Goal: Task Accomplishment & Management: Manage account settings

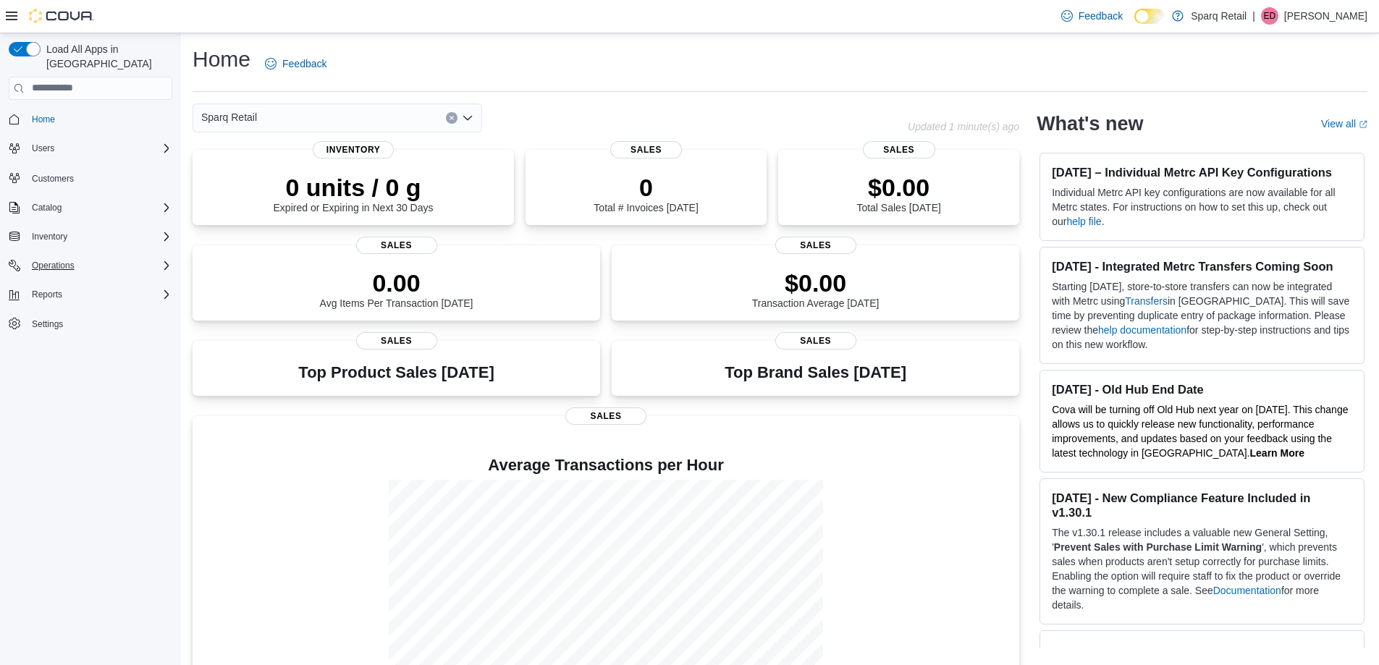
click at [92, 257] on div "Operations" at bounding box center [99, 265] width 146 height 17
click at [84, 277] on span "Cash Management" at bounding box center [62, 285] width 73 height 17
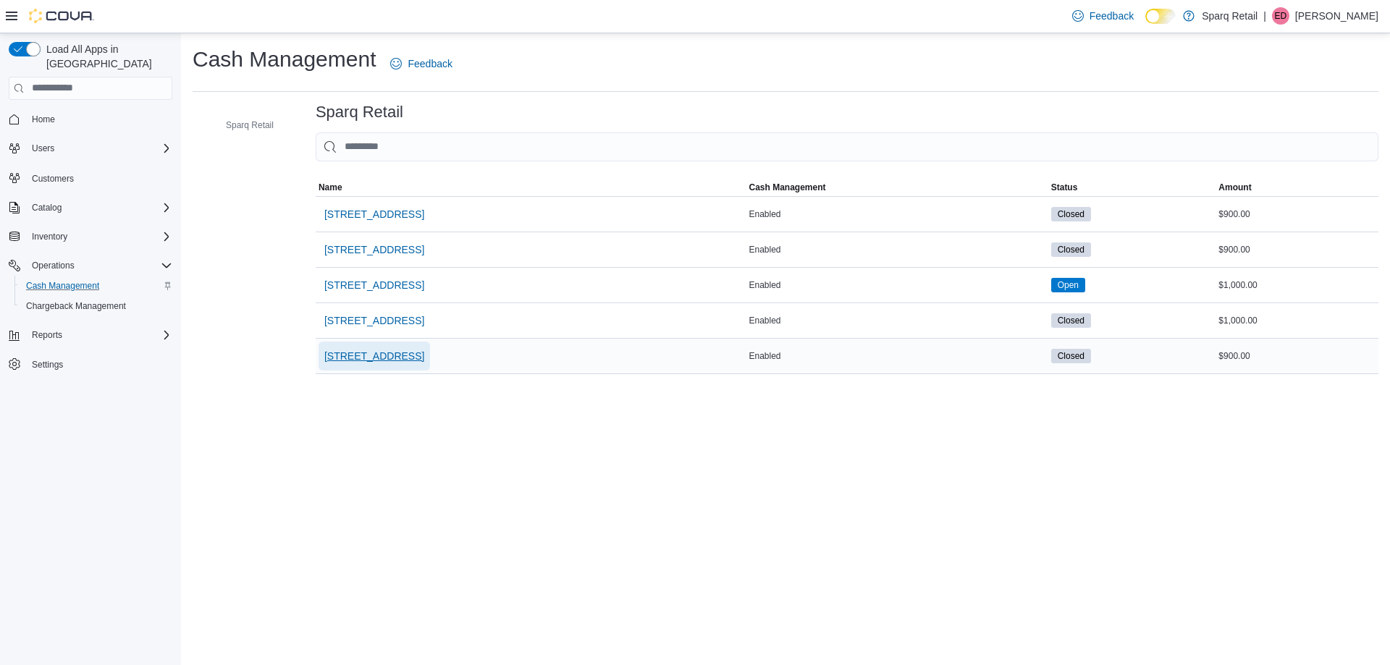
click at [369, 360] on span "[STREET_ADDRESS]" at bounding box center [374, 356] width 100 height 14
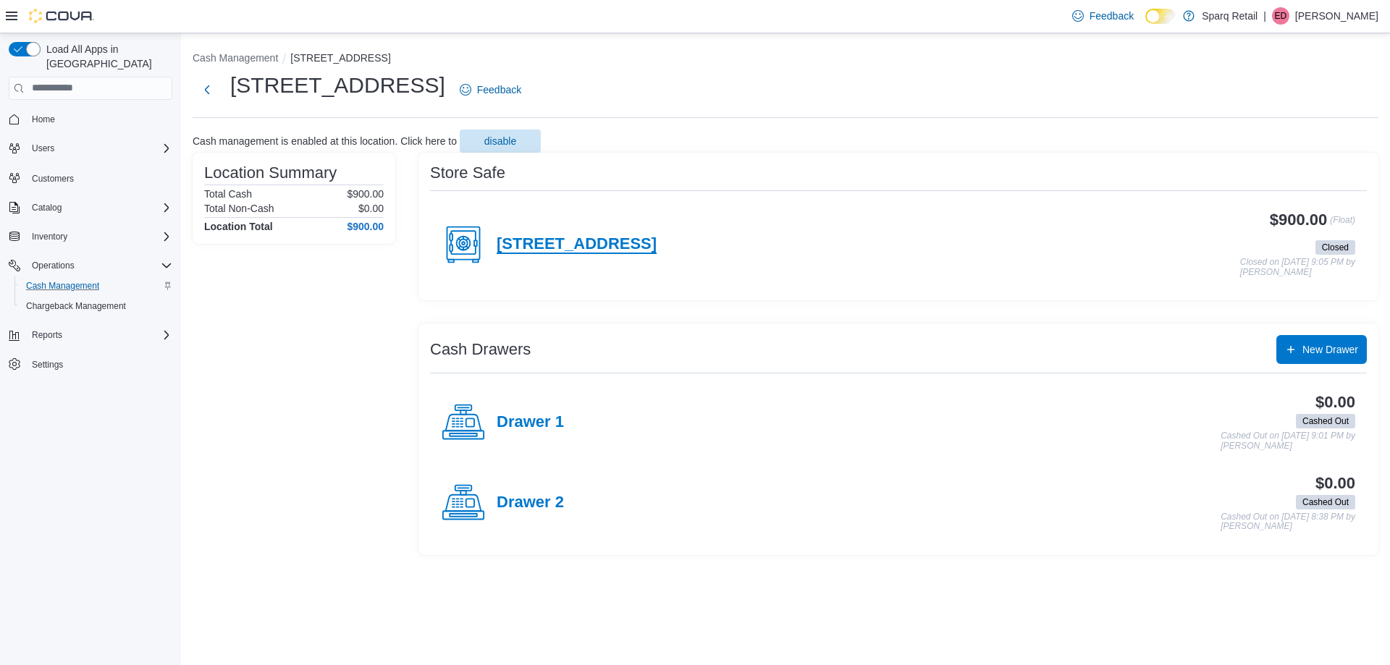
click at [611, 251] on h4 "[STREET_ADDRESS]" at bounding box center [577, 244] width 160 height 19
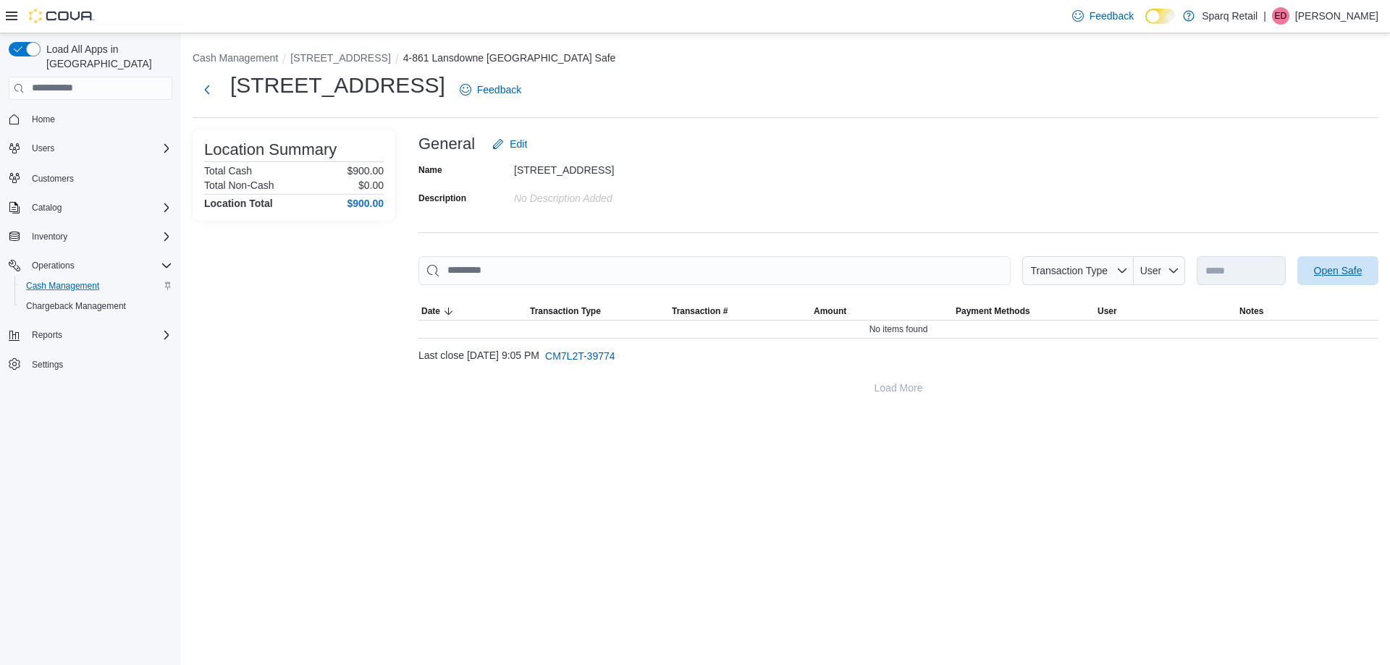
click at [1335, 281] on span "Open Safe" at bounding box center [1338, 270] width 64 height 29
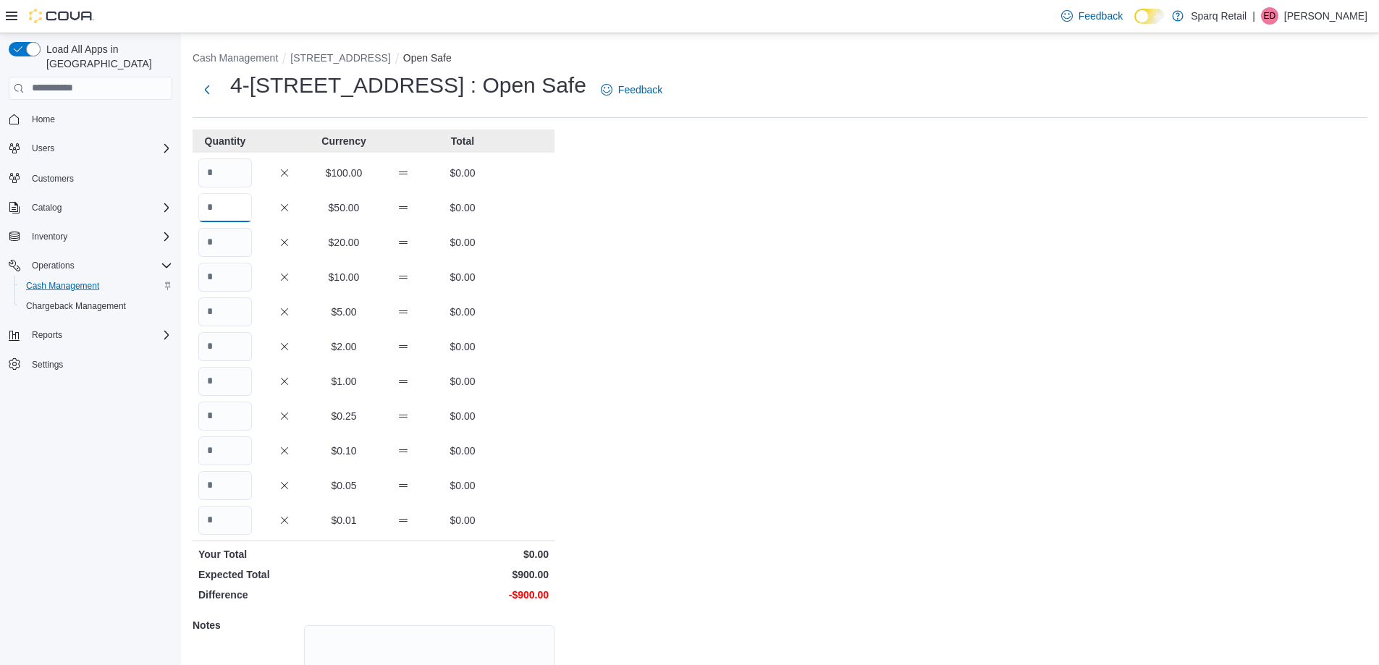
click at [237, 213] on input "Quantity" at bounding box center [225, 207] width 54 height 29
click at [240, 242] on input "Quantity" at bounding box center [225, 242] width 54 height 29
click at [229, 208] on input "Quantity" at bounding box center [225, 207] width 54 height 29
type input "*"
type input "**"
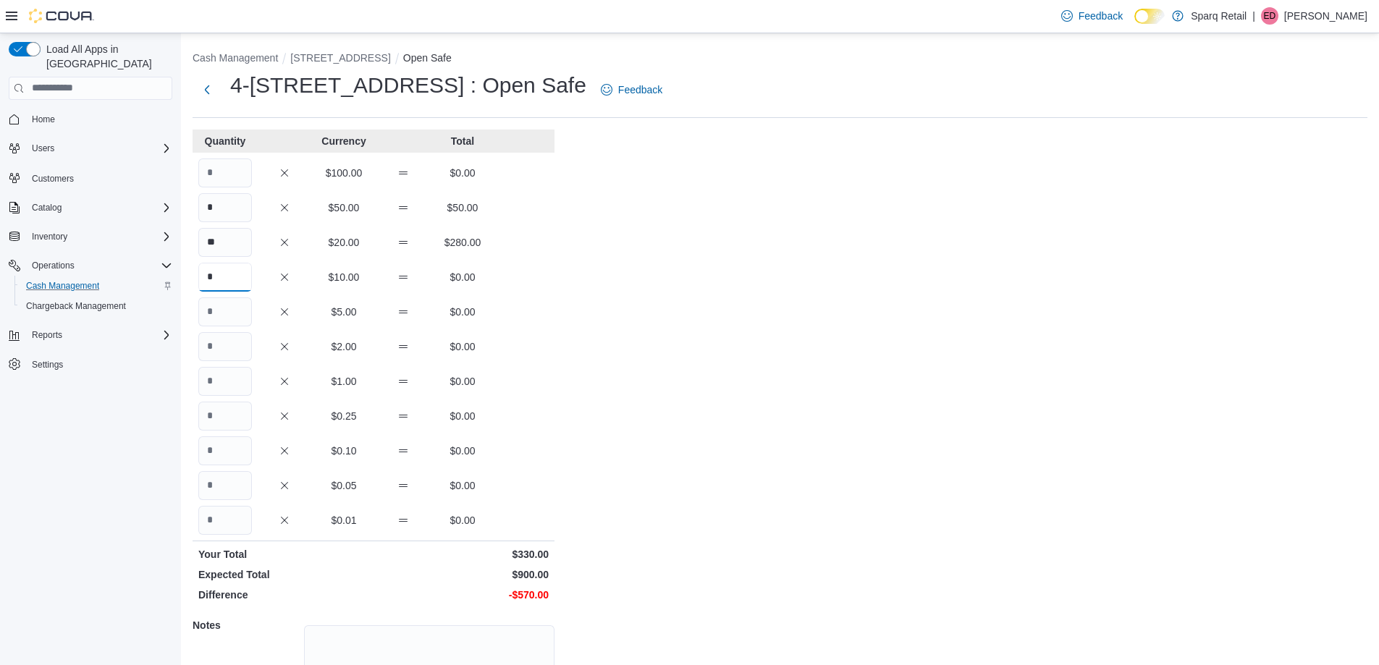
type input "*"
type input "**"
type input "***"
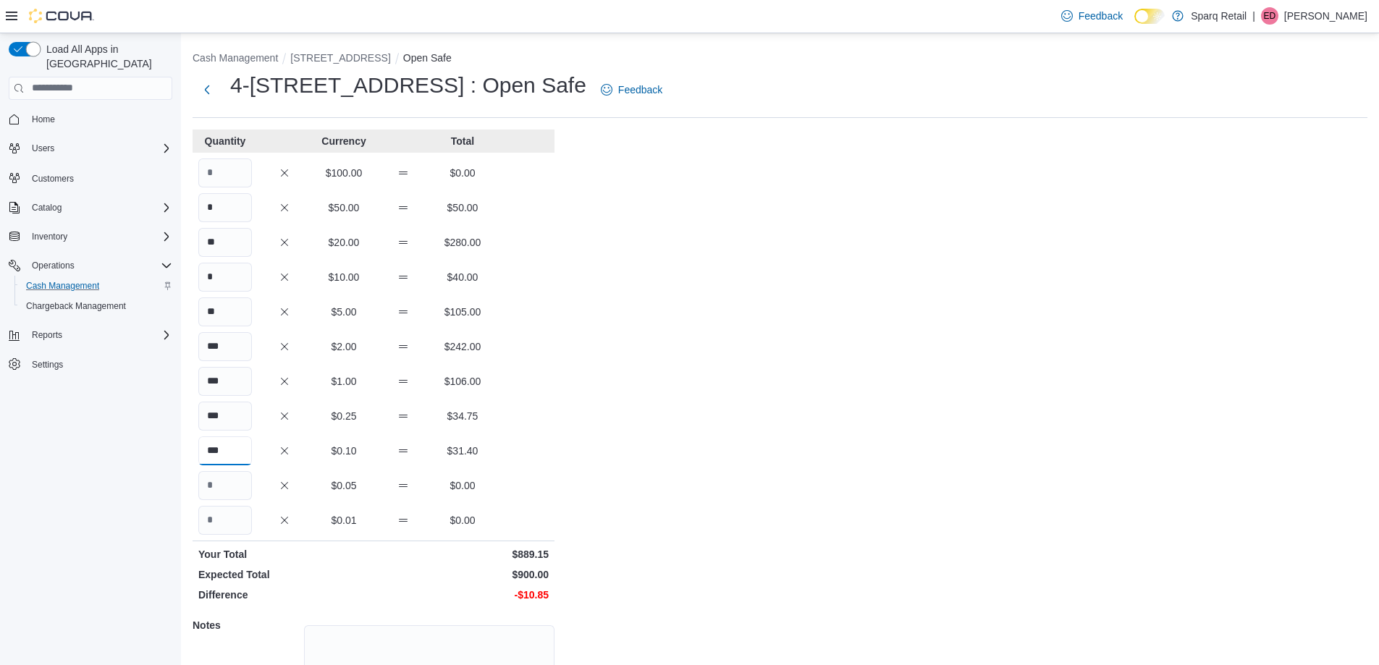
type input "***"
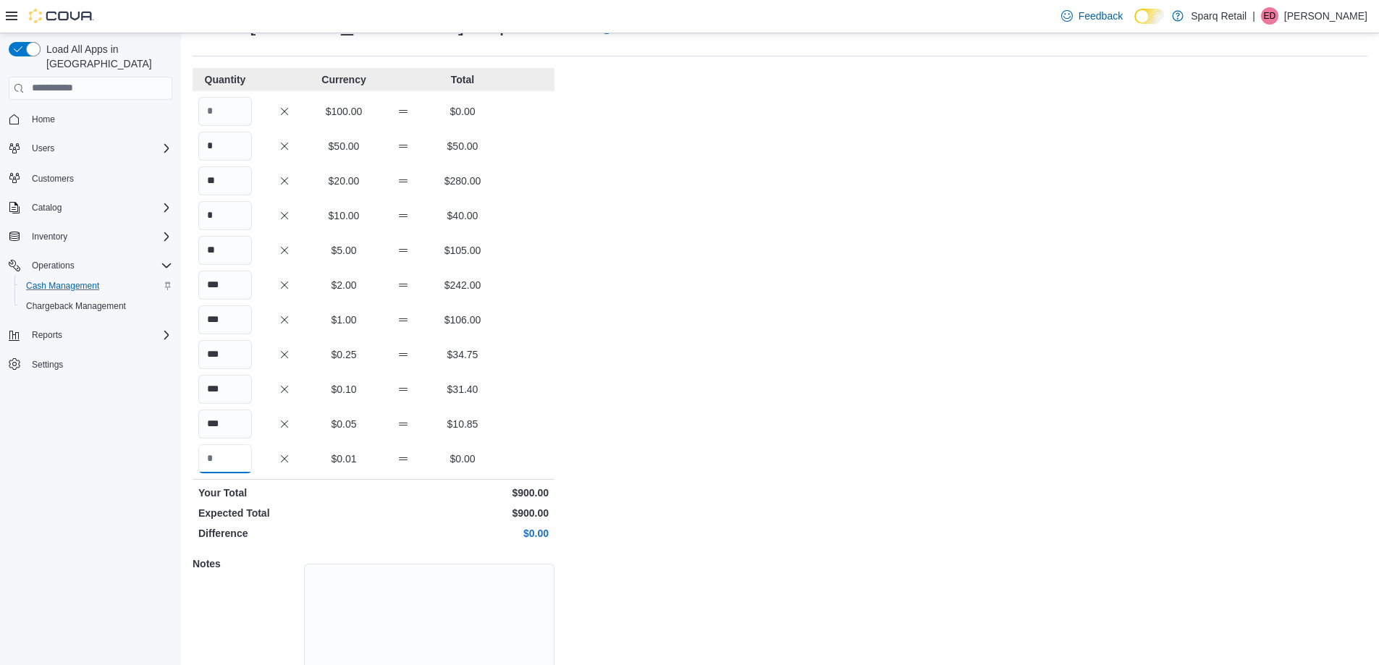
scroll to position [123, 0]
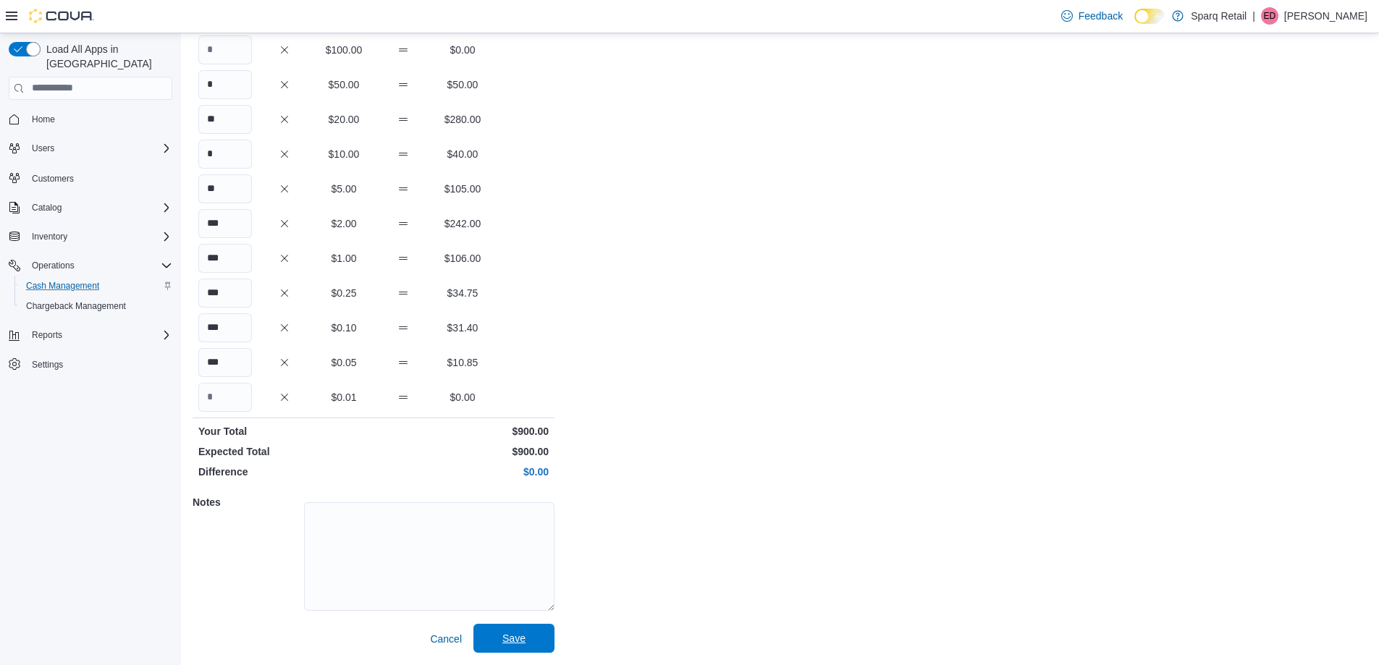
click at [540, 640] on span "Save" at bounding box center [514, 638] width 64 height 29
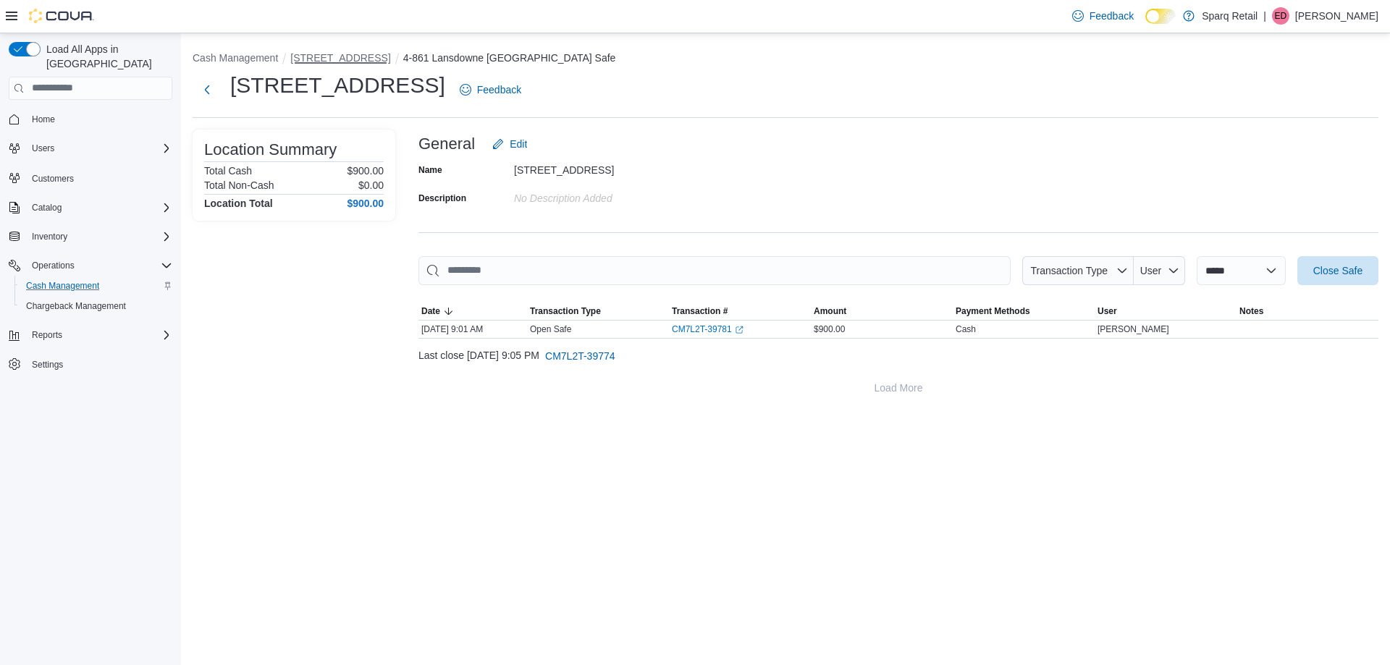
click at [329, 53] on button "[STREET_ADDRESS]" at bounding box center [340, 58] width 100 height 12
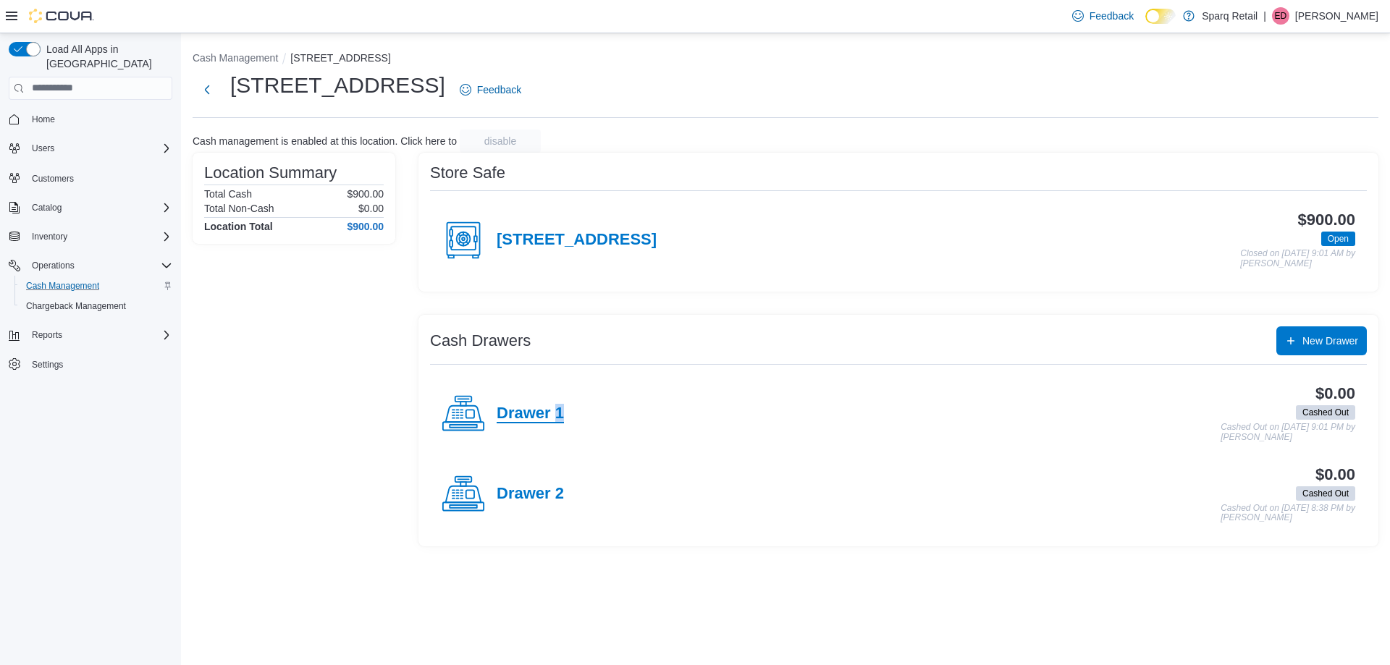
click at [559, 408] on h4 "Drawer 1" at bounding box center [530, 414] width 67 height 19
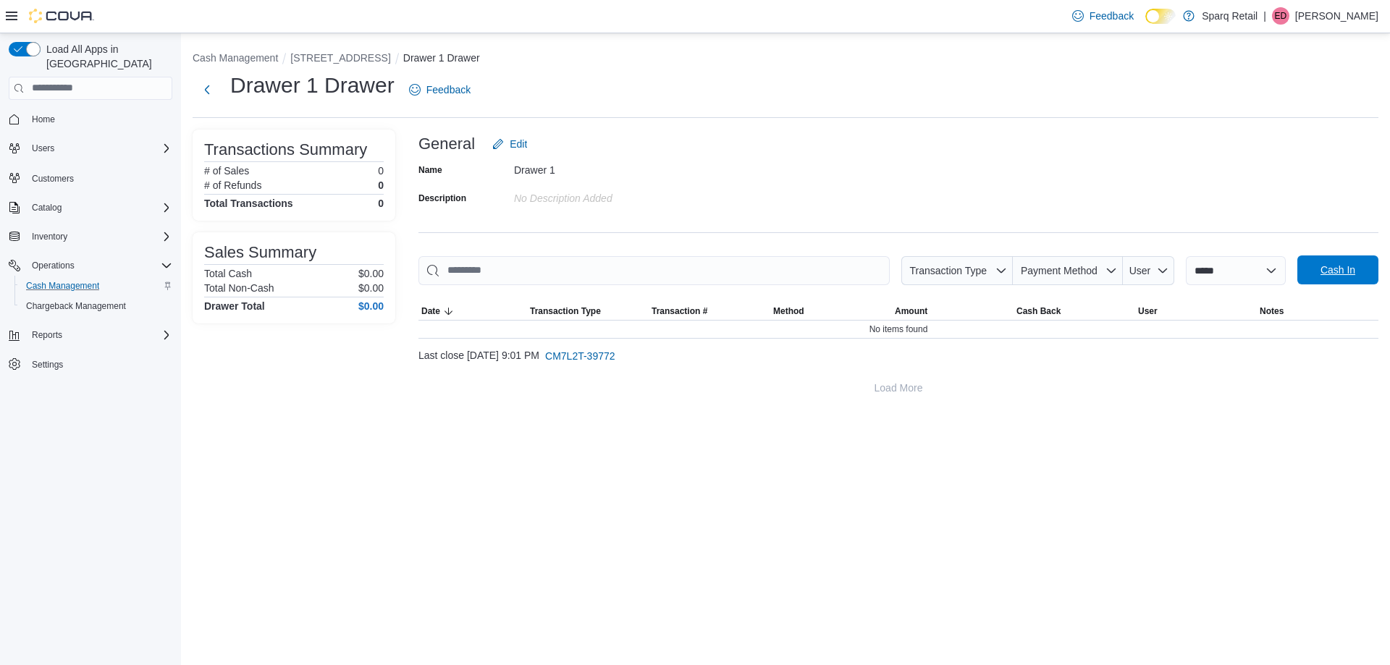
click at [1353, 267] on span "Cash In" at bounding box center [1338, 270] width 35 height 14
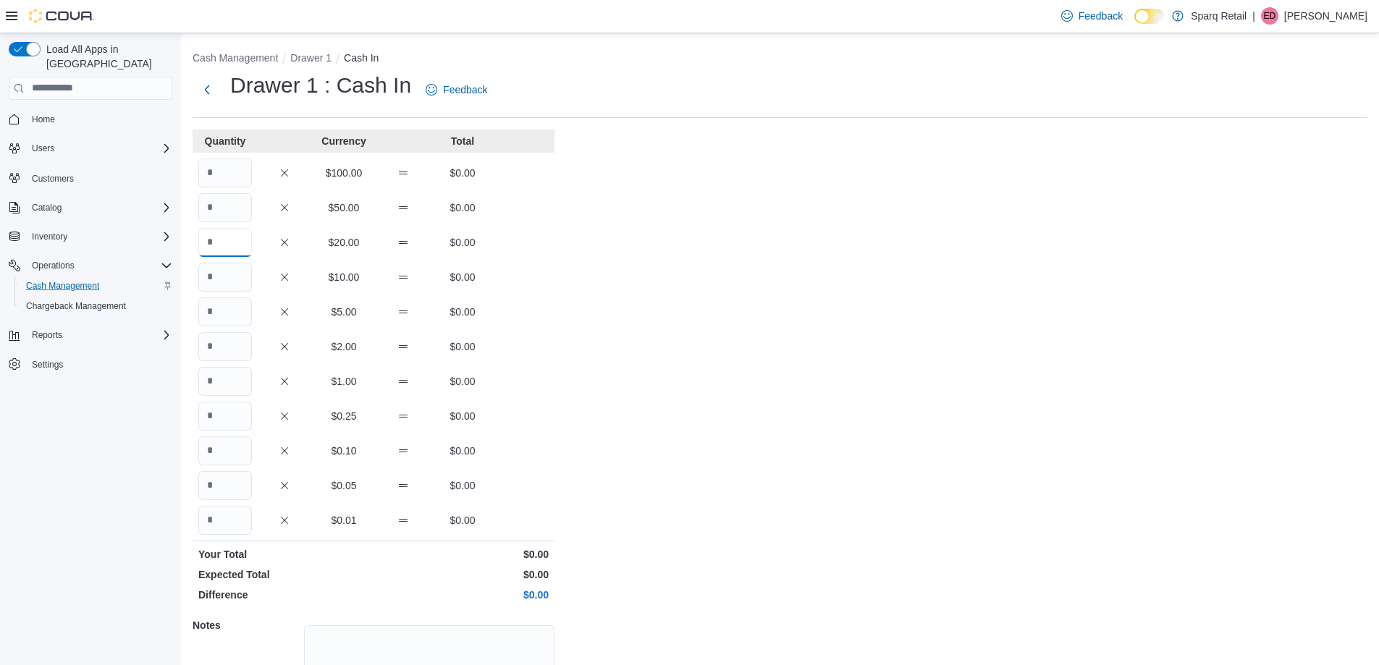
click at [232, 244] on input "Quantity" at bounding box center [225, 242] width 54 height 29
type input "*"
type input "**"
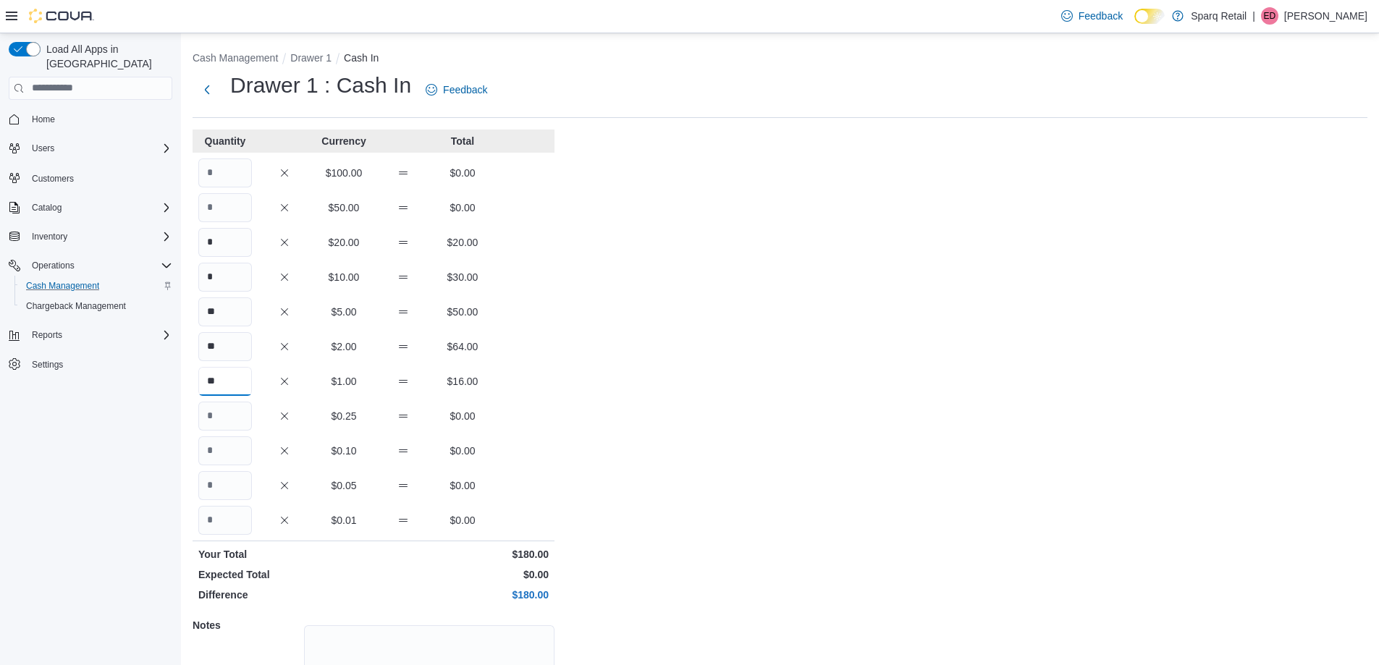
type input "**"
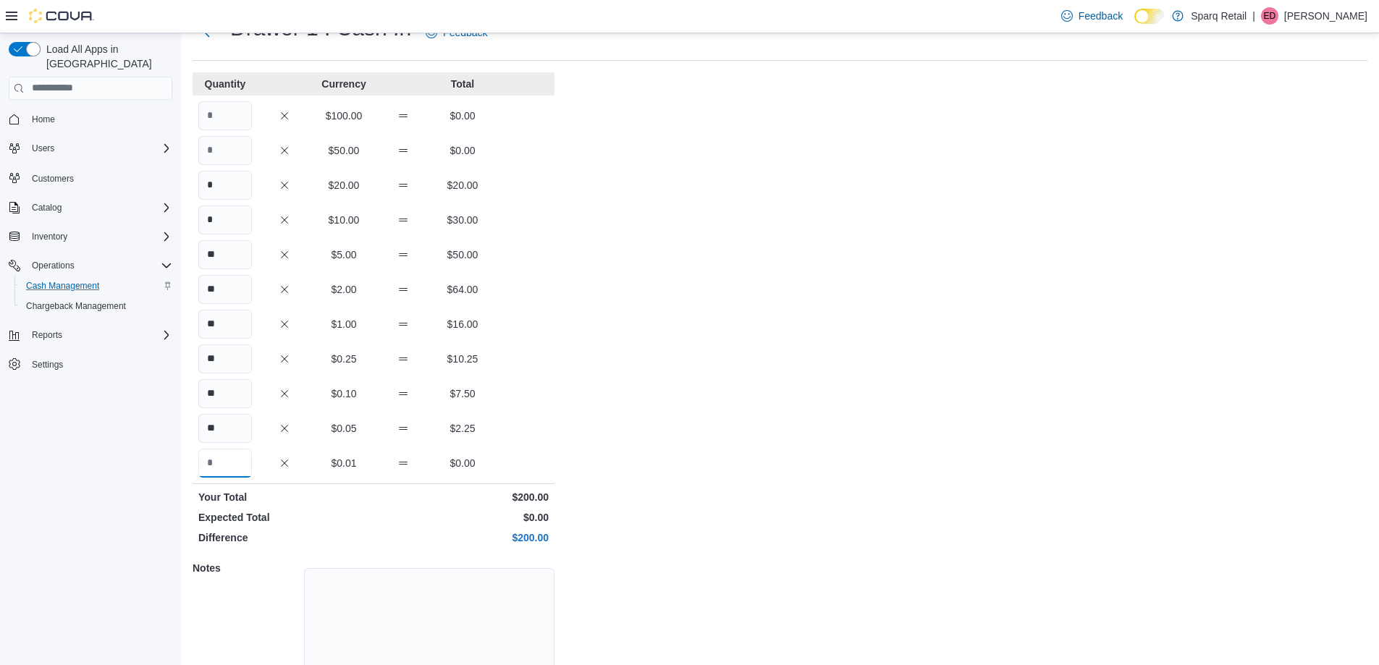
scroll to position [123, 0]
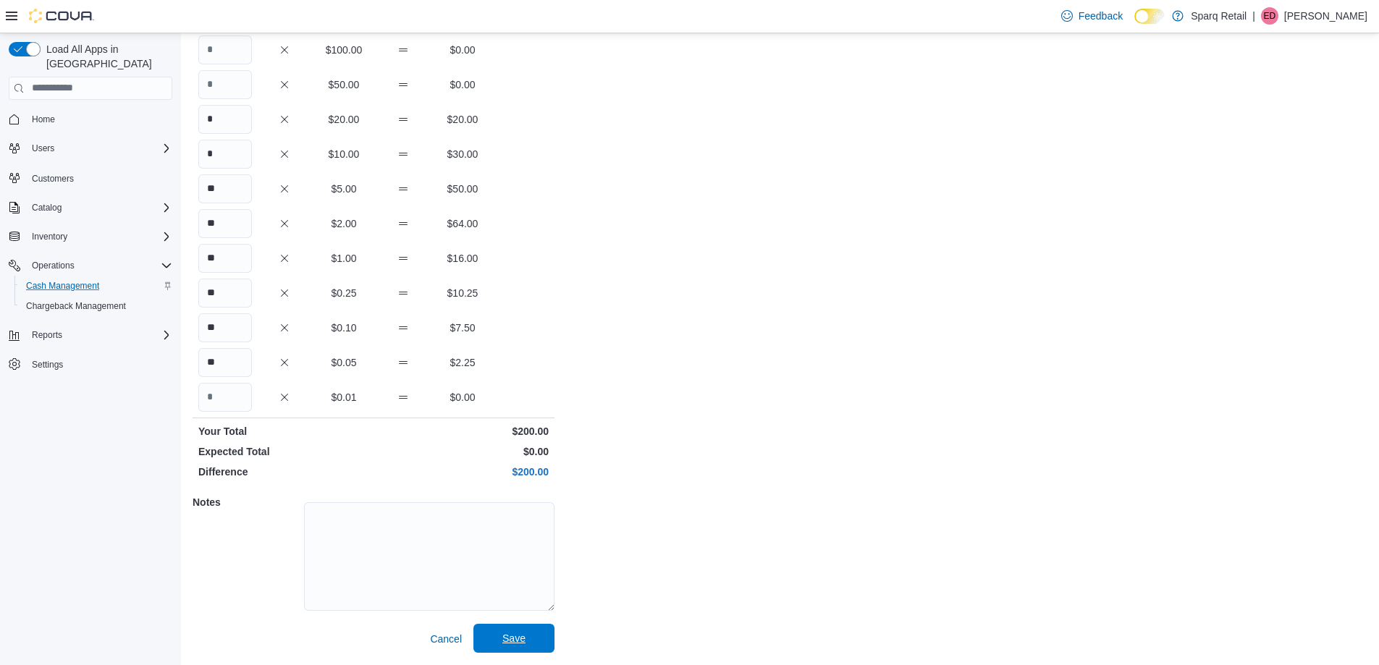
click at [534, 651] on span "Save" at bounding box center [514, 638] width 64 height 29
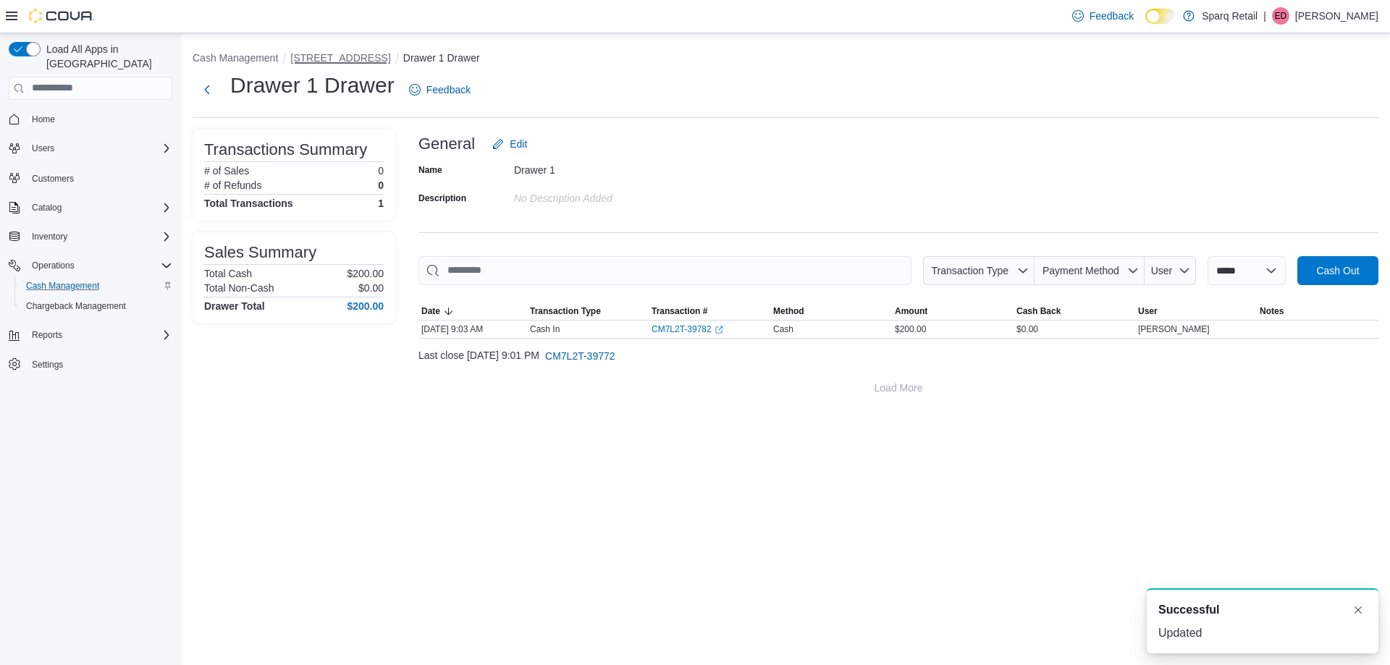
click at [356, 53] on button "[STREET_ADDRESS]" at bounding box center [340, 58] width 100 height 12
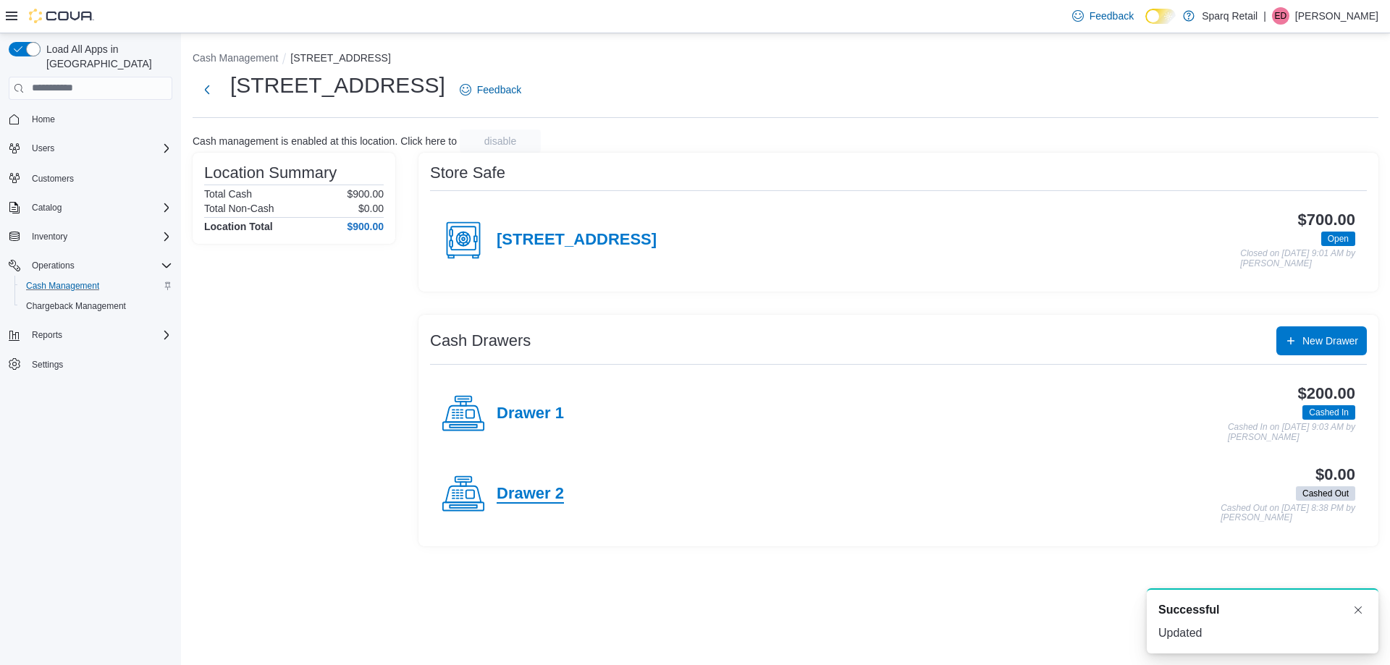
click at [554, 504] on h4 "Drawer 2" at bounding box center [530, 494] width 67 height 19
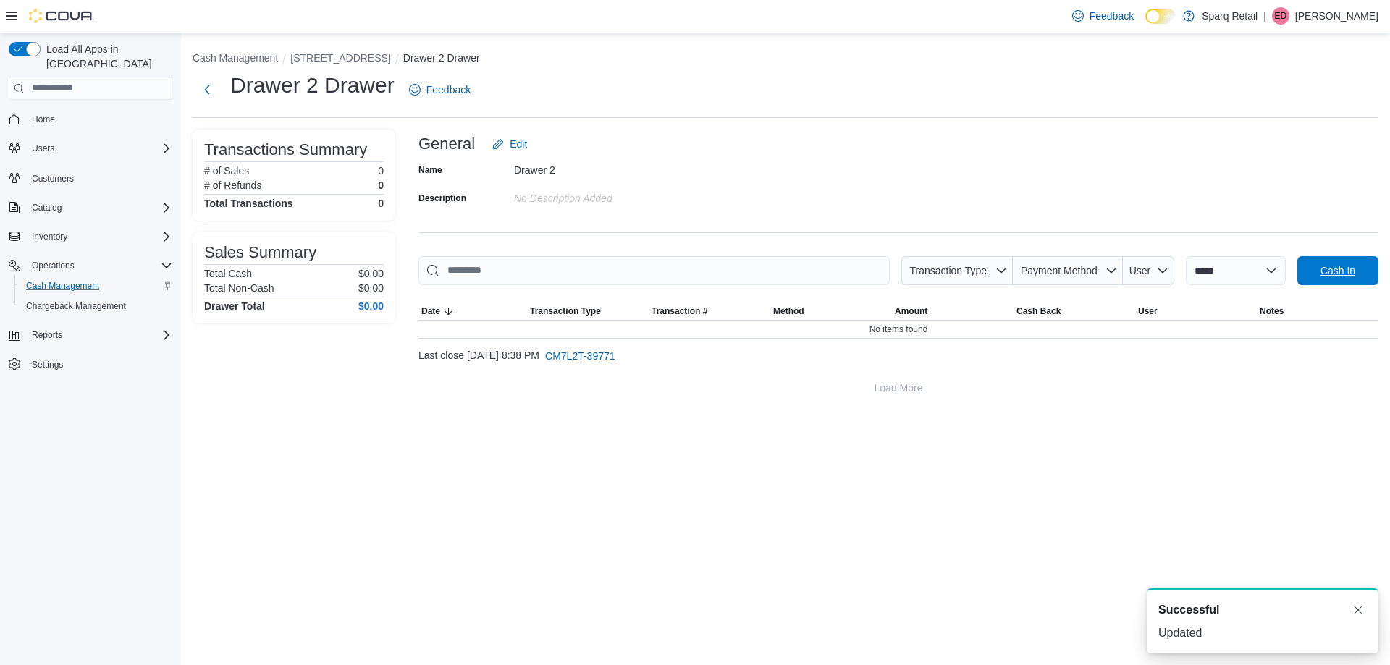
click at [1335, 266] on span "Cash In" at bounding box center [1338, 271] width 35 height 14
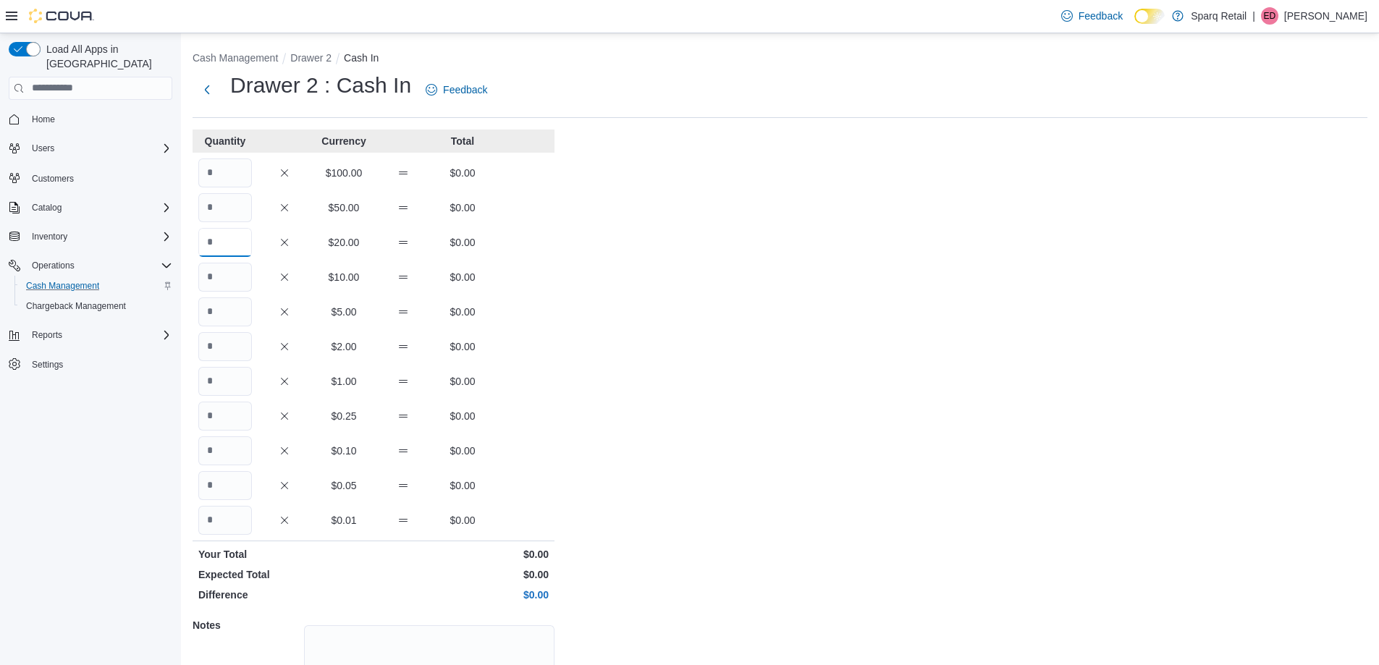
click at [221, 242] on input "Quantity" at bounding box center [225, 242] width 54 height 29
click at [234, 218] on input "Quantity" at bounding box center [225, 207] width 54 height 29
type input "*"
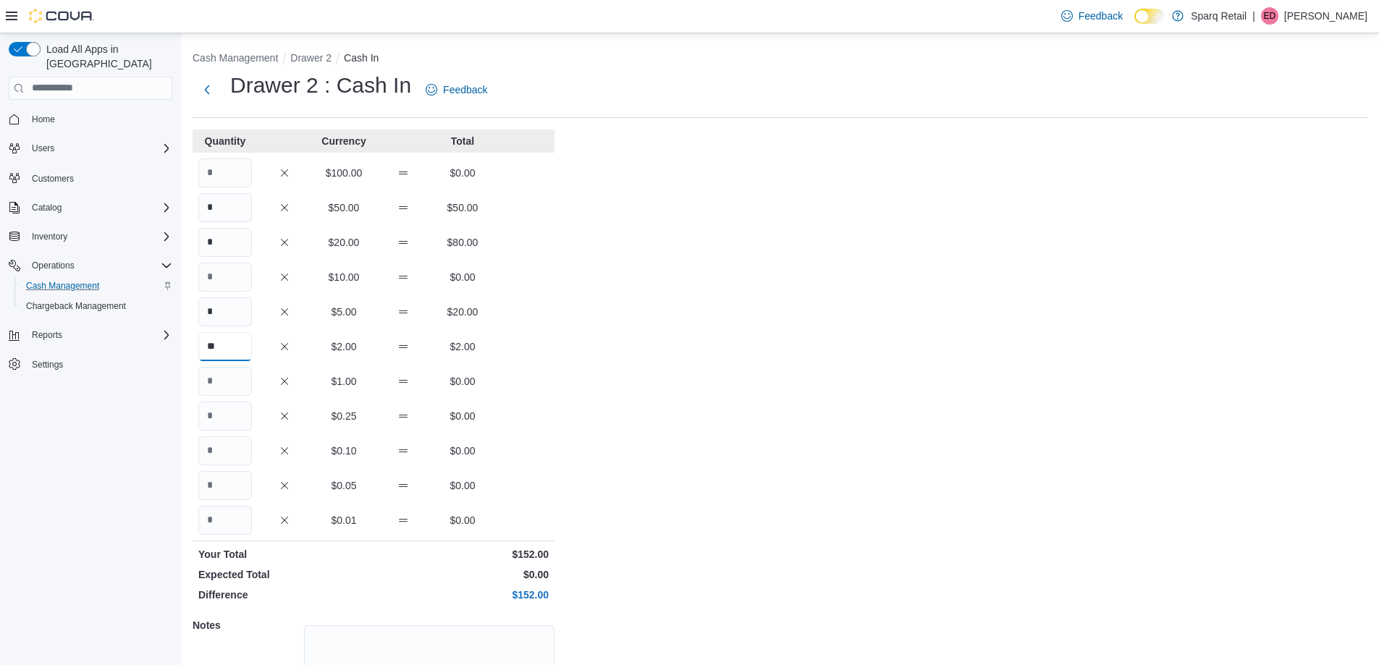
type input "**"
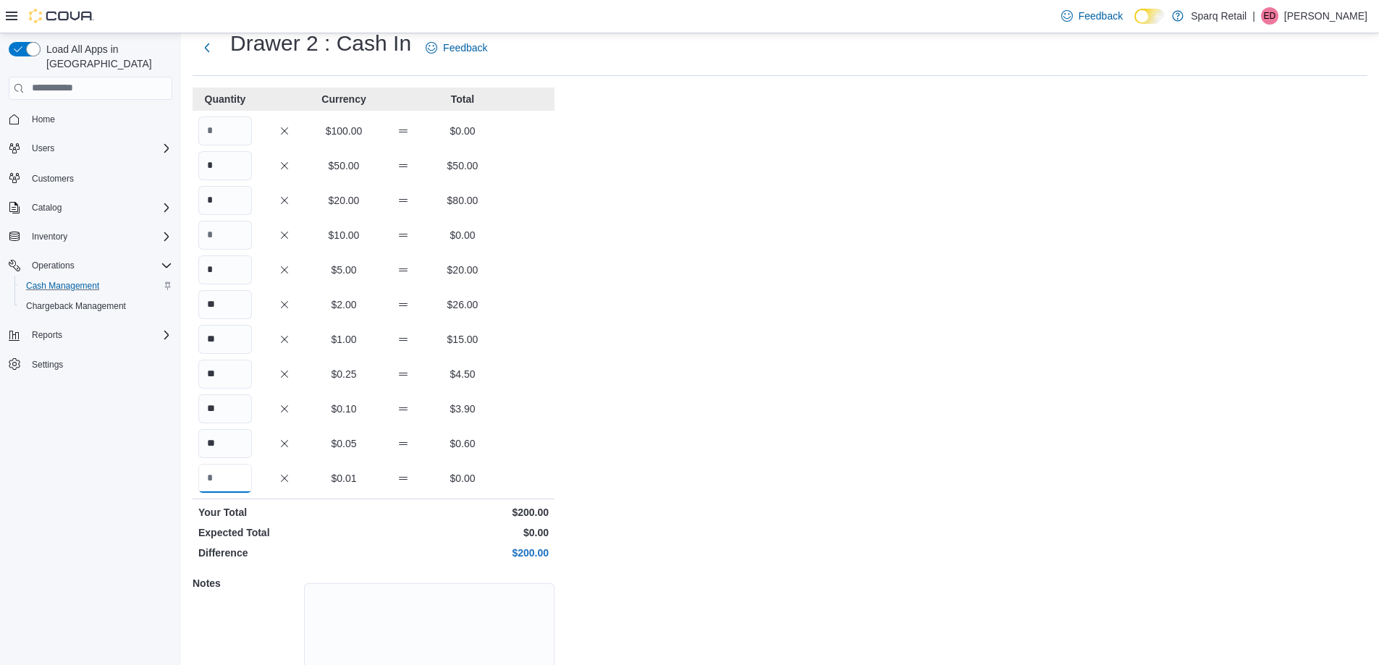
scroll to position [123, 0]
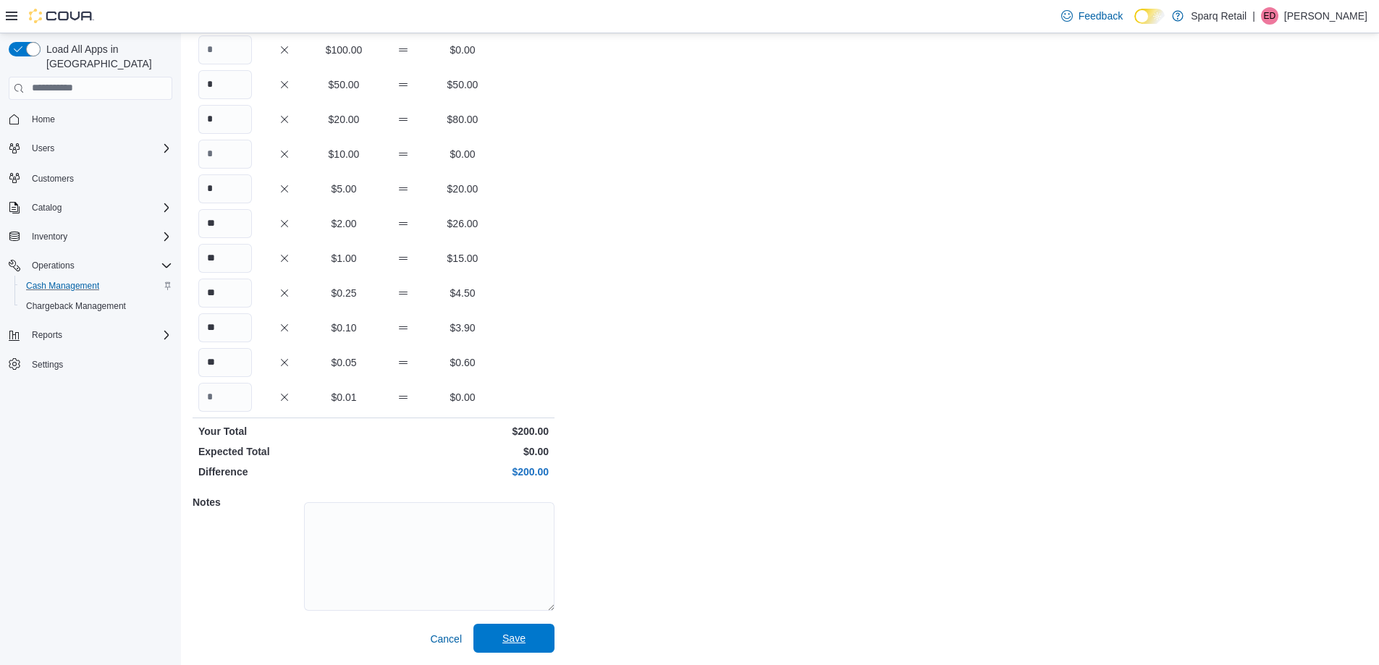
click at [538, 629] on span "Save" at bounding box center [514, 638] width 64 height 29
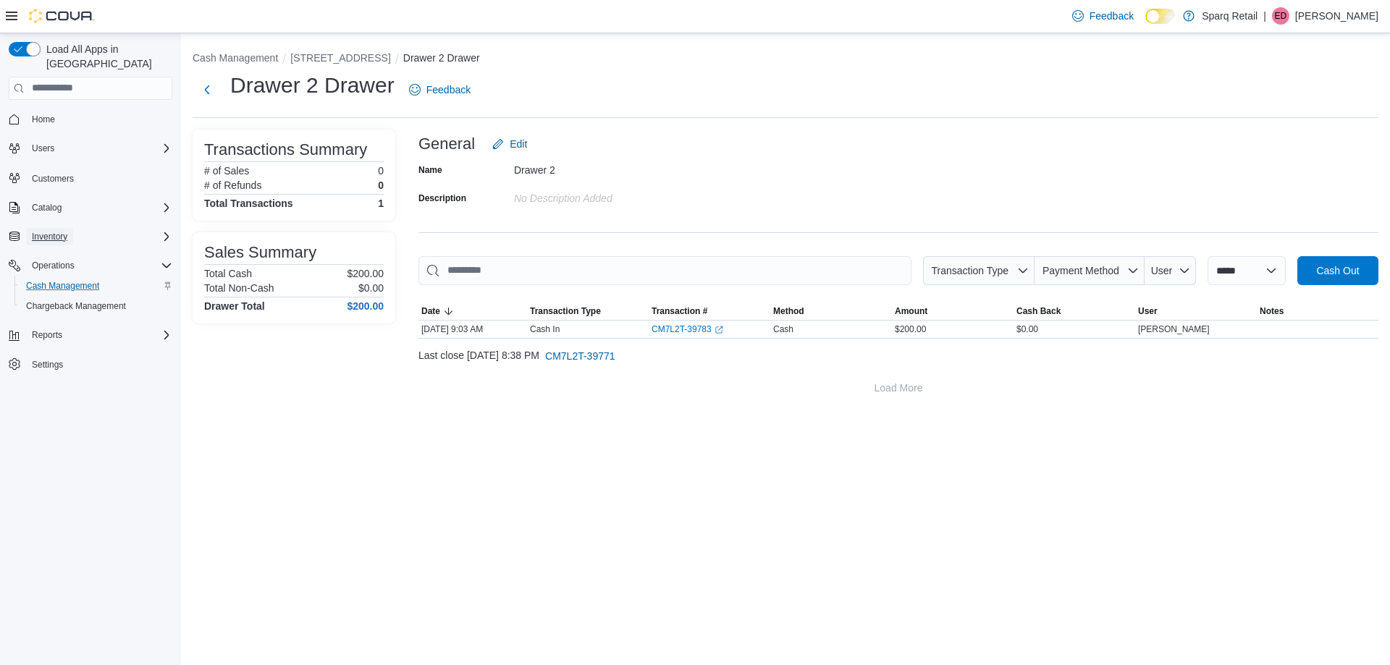
click at [61, 228] on span "Inventory" at bounding box center [49, 236] width 35 height 17
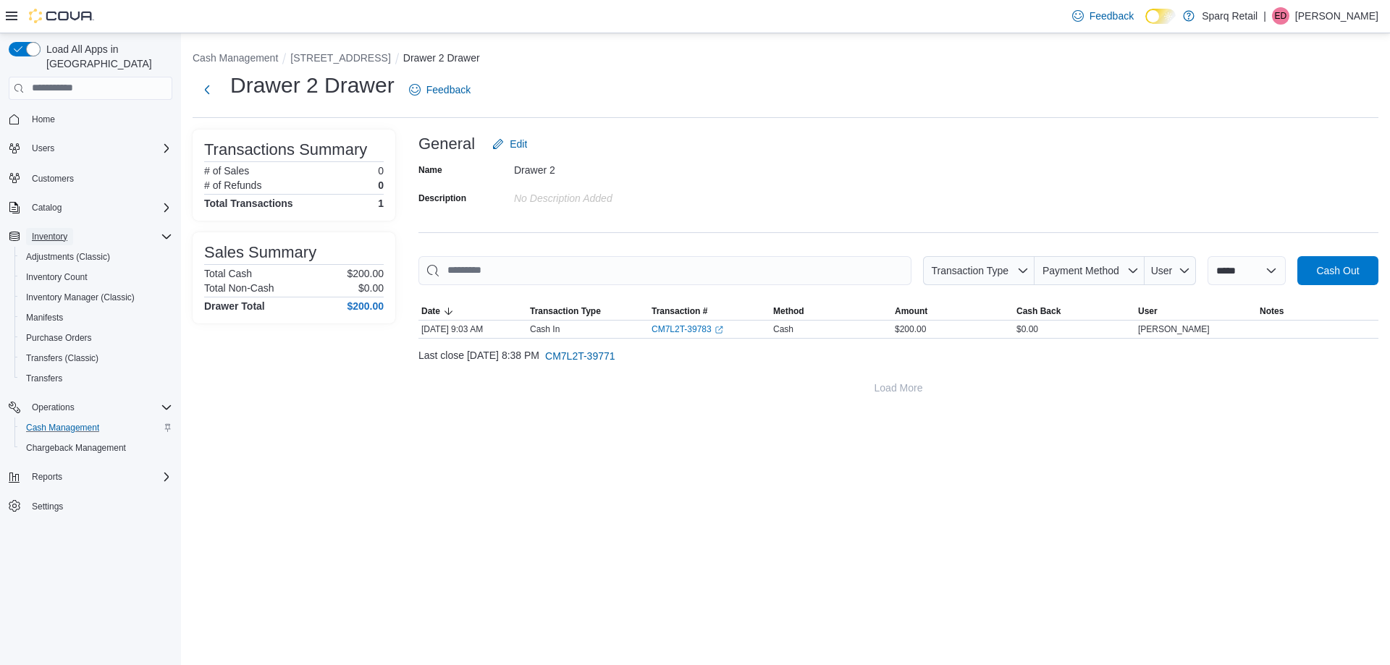
click at [60, 230] on span "Inventory" at bounding box center [49, 236] width 35 height 17
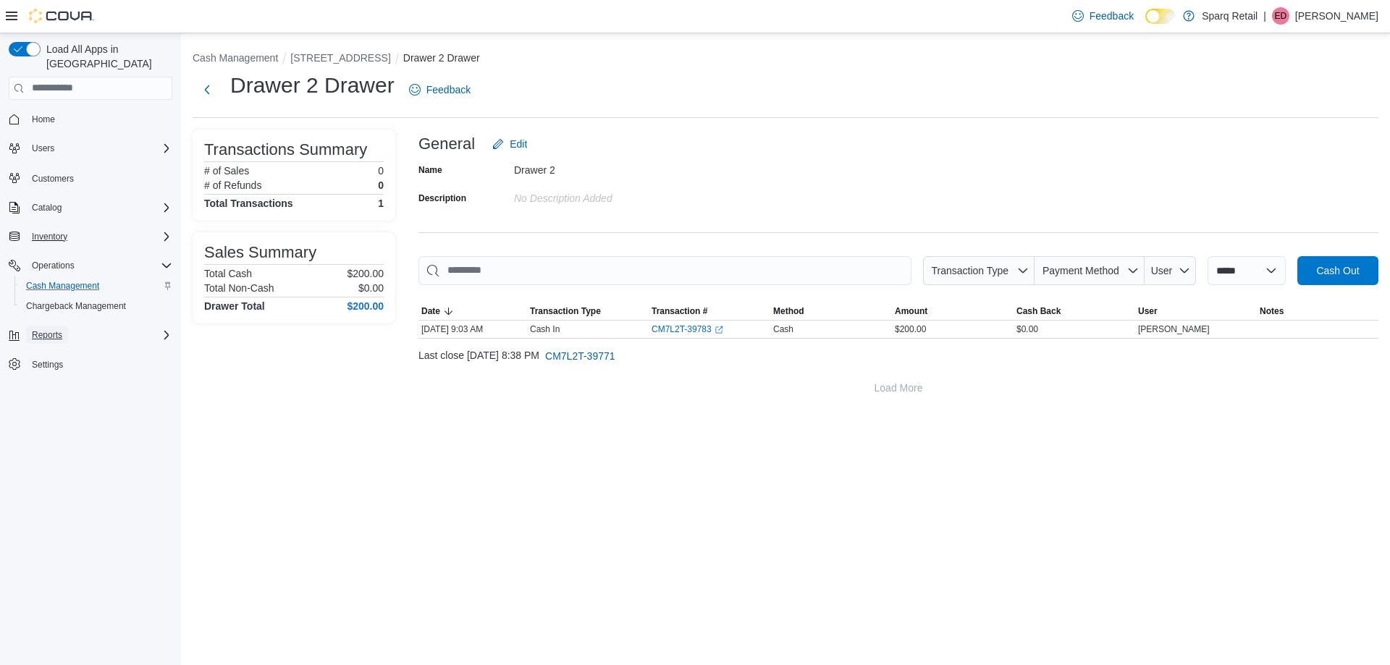
click at [51, 329] on span "Reports" at bounding box center [47, 335] width 30 height 12
click at [46, 390] on span "Reports" at bounding box center [41, 396] width 30 height 12
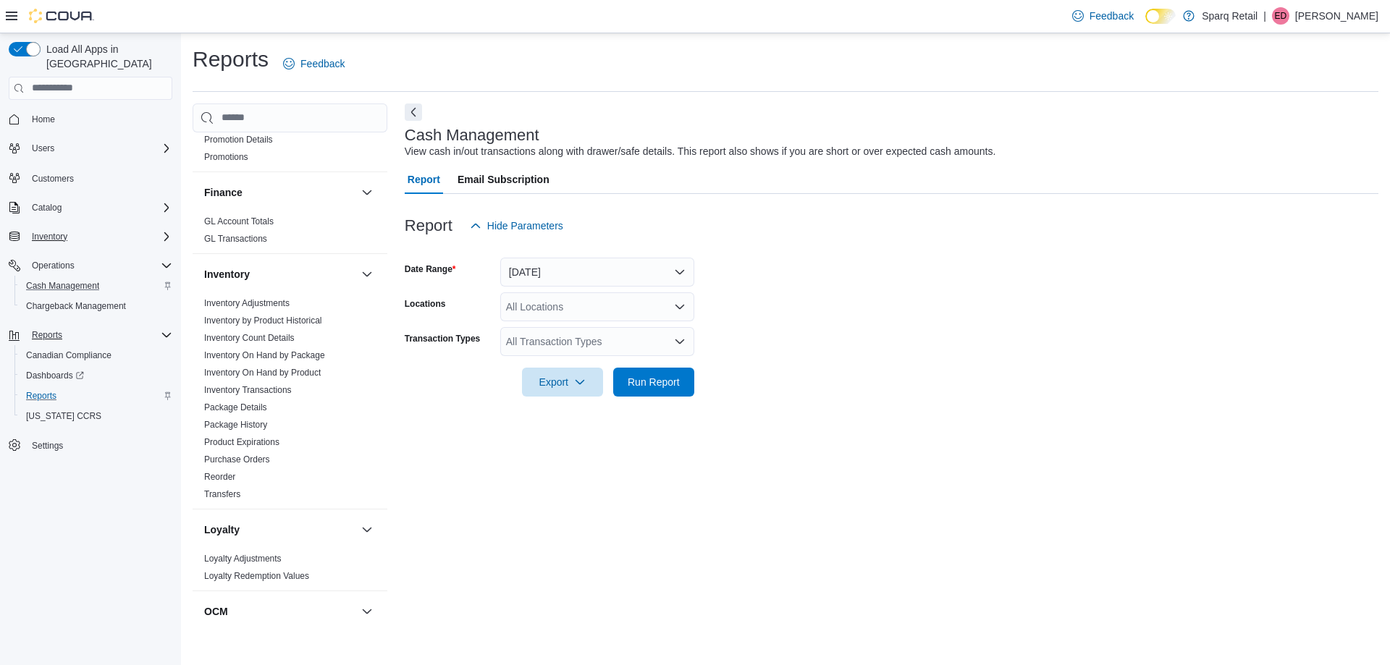
scroll to position [507, 0]
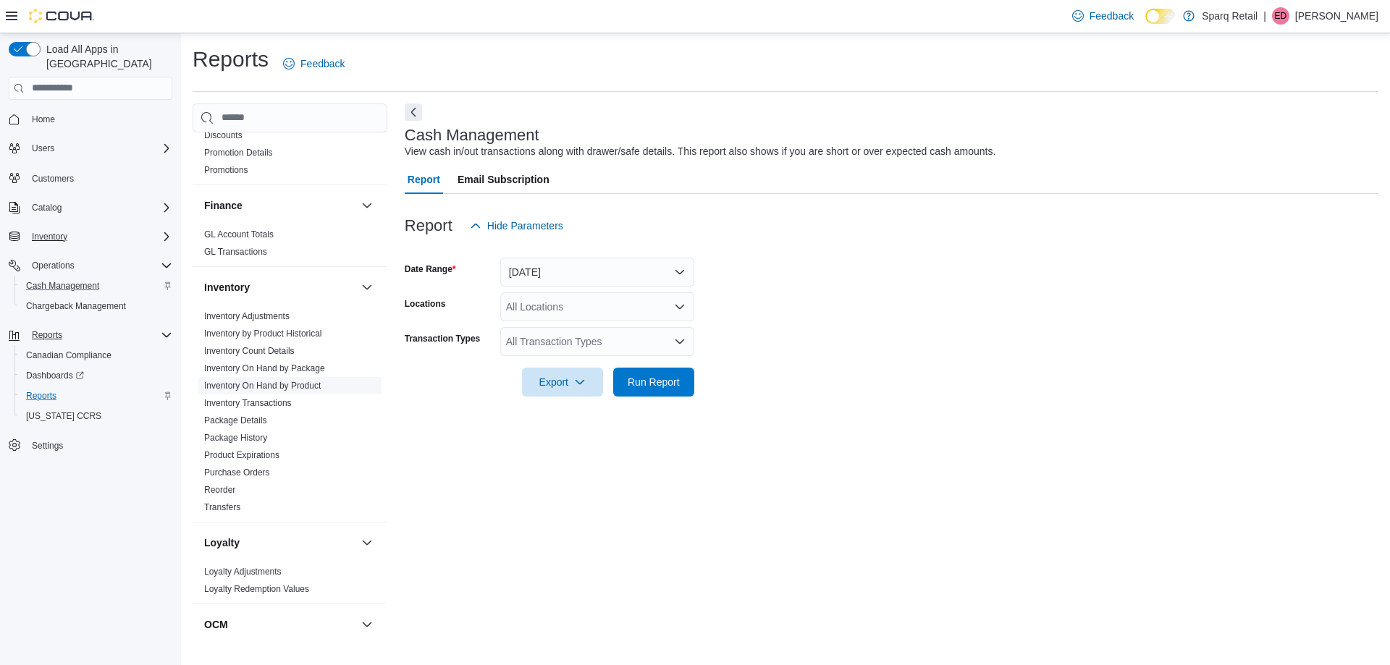
click at [285, 381] on link "Inventory On Hand by Product" at bounding box center [262, 386] width 117 height 10
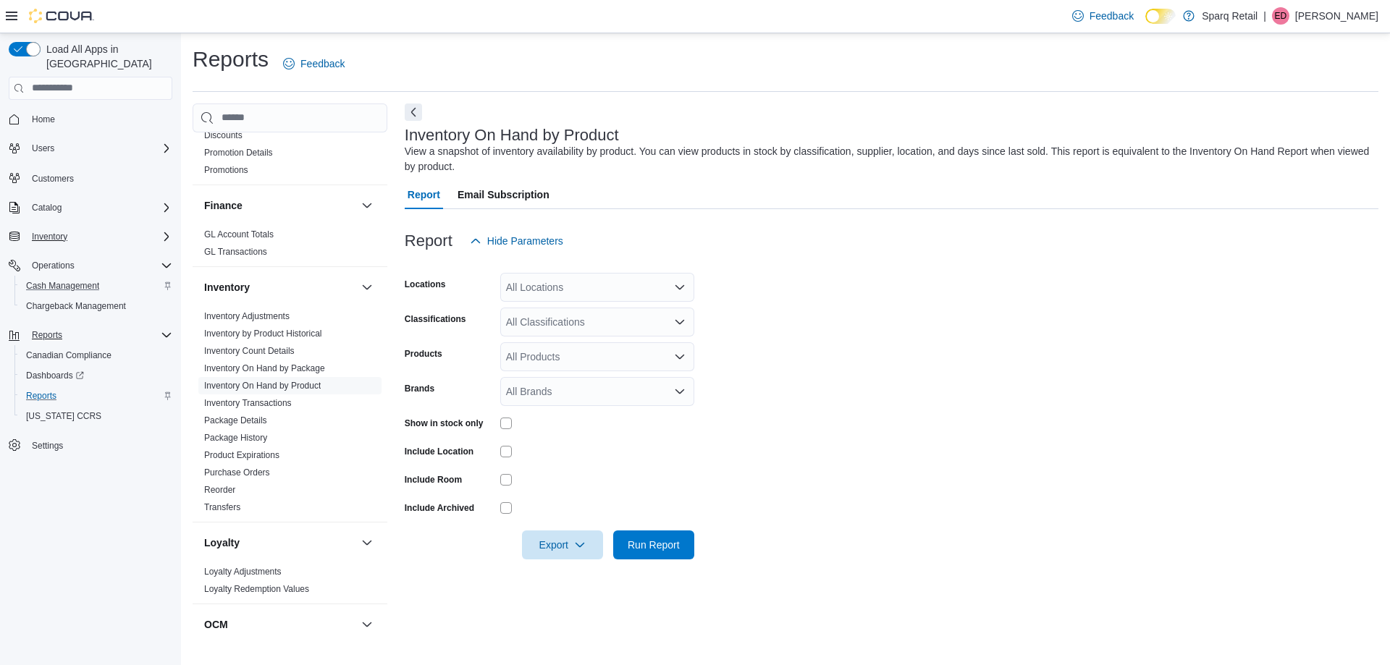
click at [608, 279] on div "All Locations" at bounding box center [597, 287] width 194 height 29
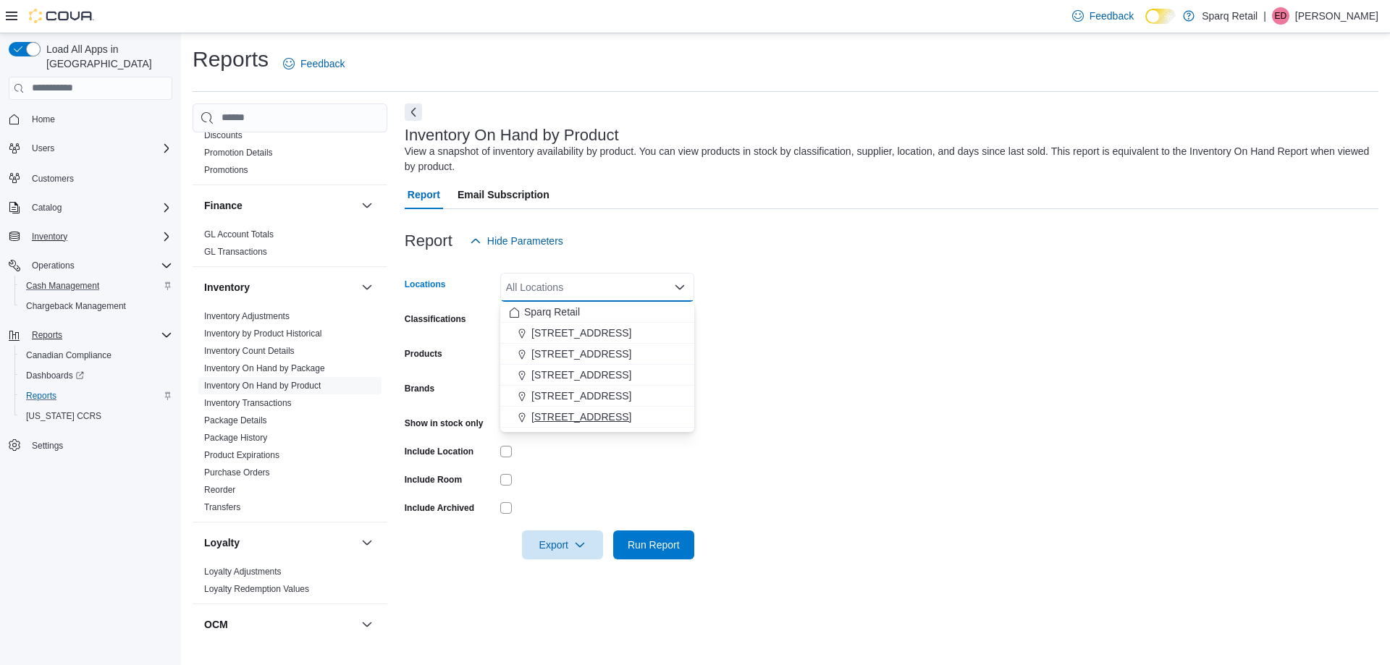
click at [603, 409] on button "[STREET_ADDRESS]" at bounding box center [597, 417] width 194 height 21
drag, startPoint x: 770, startPoint y: 416, endPoint x: 770, endPoint y: 407, distance: 8.7
click at [770, 414] on form "Locations [STREET_ADDRESS] Combo box. Selected. 4-861 Lansdowne [GEOGRAPHIC_DAT…" at bounding box center [892, 408] width 974 height 304
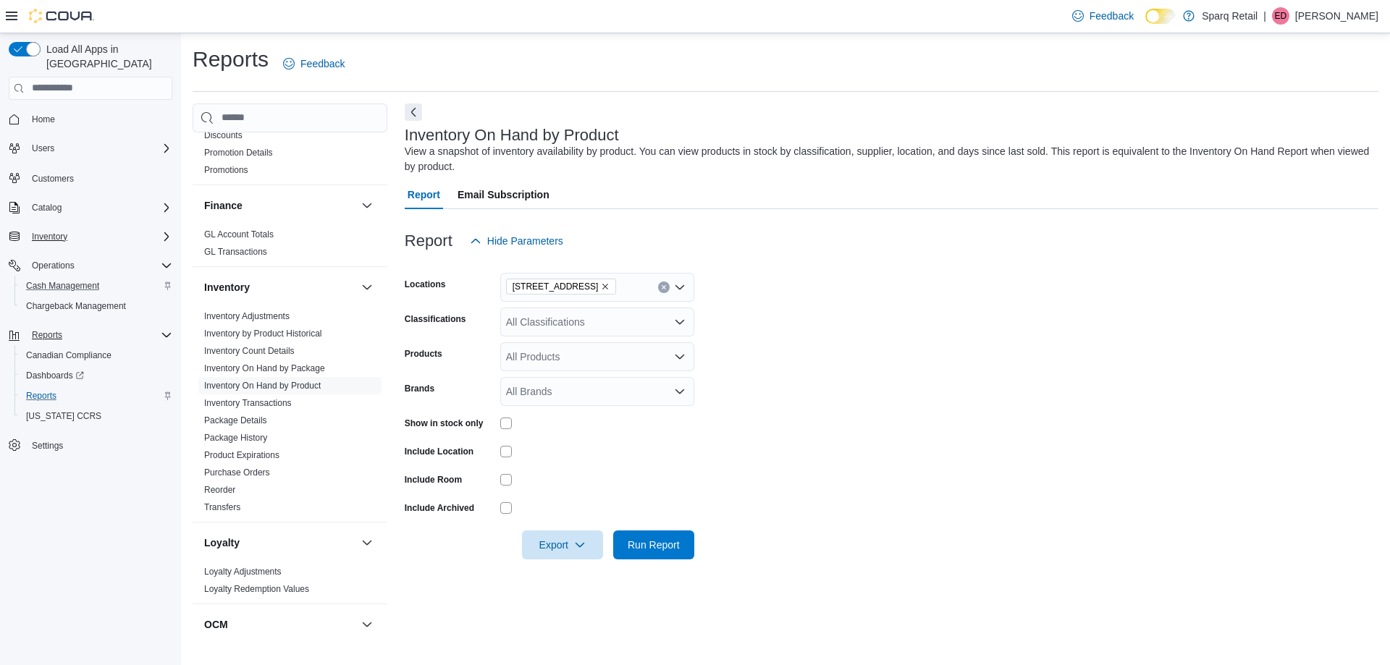
click at [679, 324] on icon "Open list of options" at bounding box center [680, 322] width 9 height 4
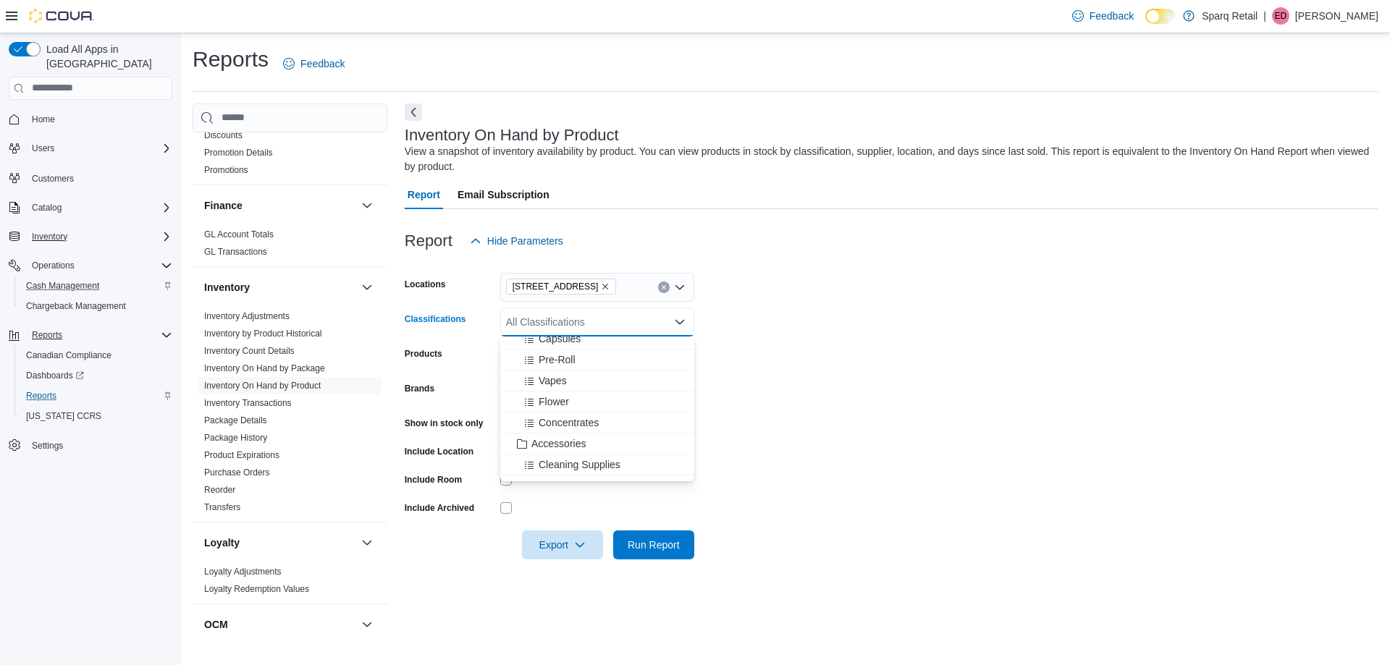
scroll to position [217, 0]
click at [638, 408] on div "Accessories" at bounding box center [597, 402] width 177 height 14
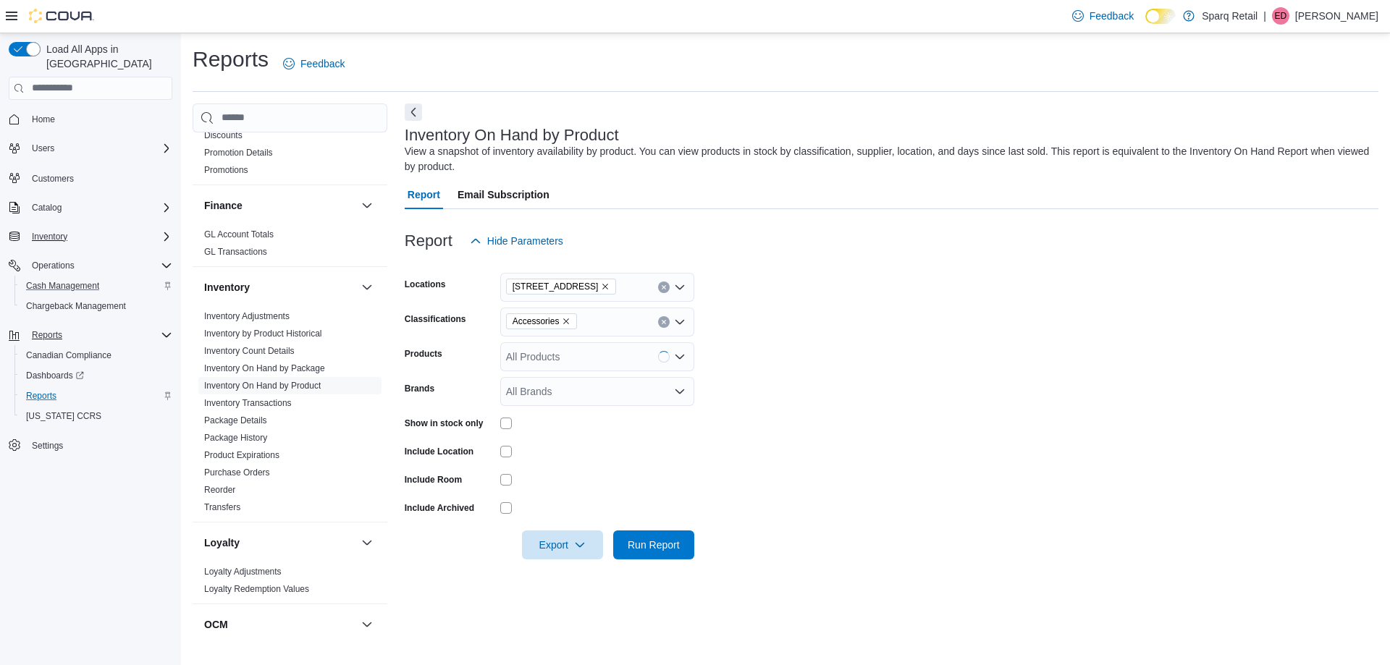
click at [820, 404] on form "Locations [STREET_ADDRESS] Classifications Accessories Products All Products Br…" at bounding box center [892, 408] width 974 height 304
click at [831, 407] on form "Locations [STREET_ADDRESS] Classifications Accessories Products All Products Br…" at bounding box center [892, 408] width 974 height 304
click at [568, 547] on span "Export" at bounding box center [563, 544] width 64 height 29
click at [584, 580] on button "Export to Excel" at bounding box center [565, 574] width 83 height 29
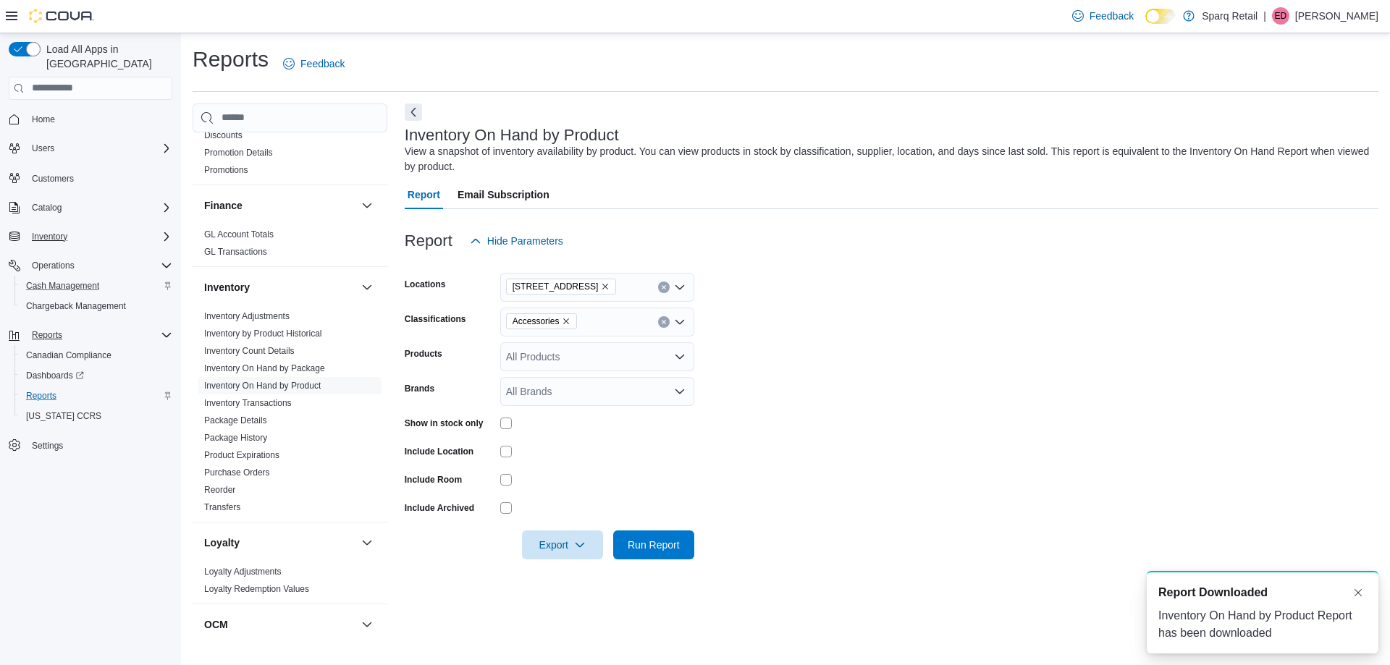
scroll to position [0, 0]
